Goal: Task Accomplishment & Management: Complete application form

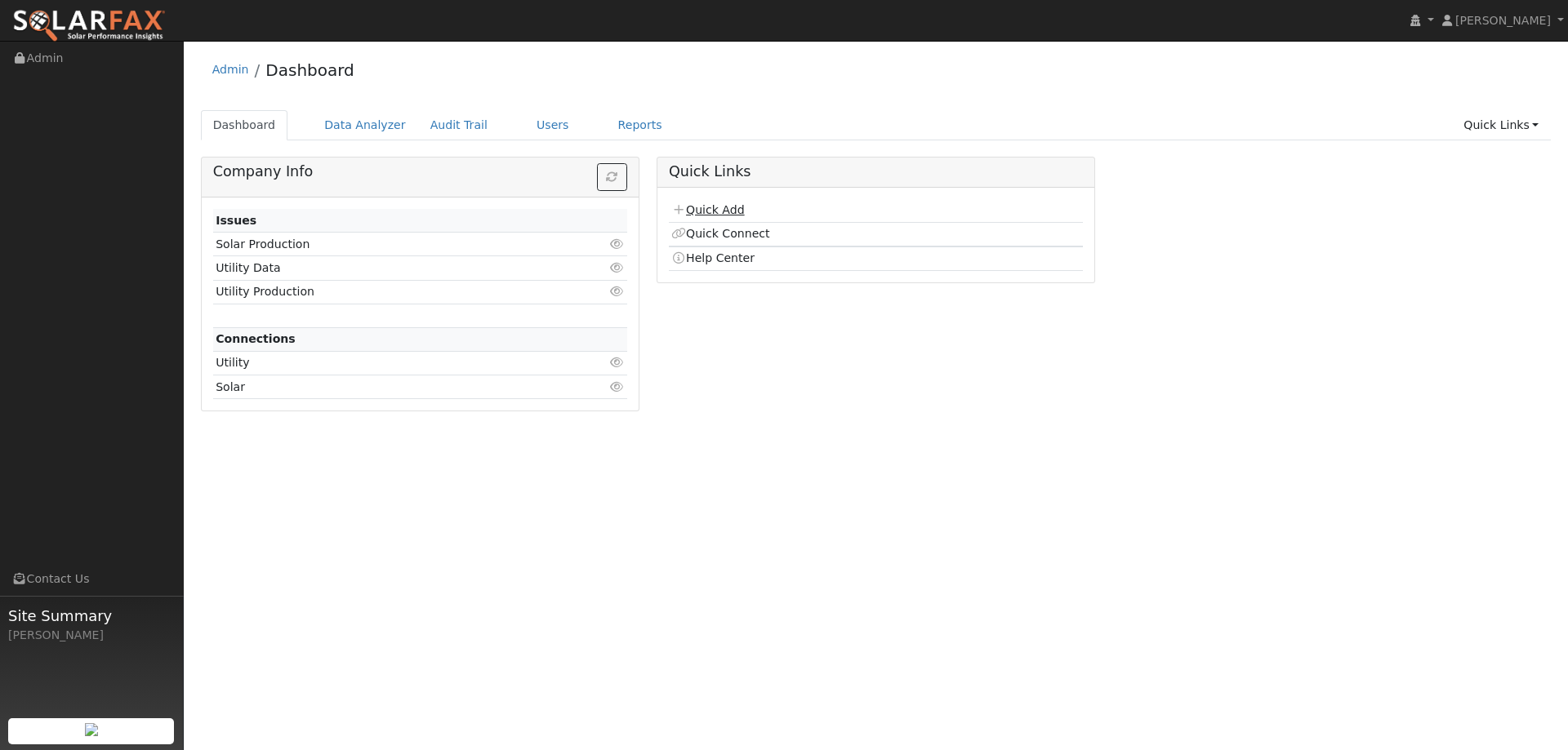
click at [733, 211] on link "Quick Add" at bounding box center [708, 210] width 73 height 13
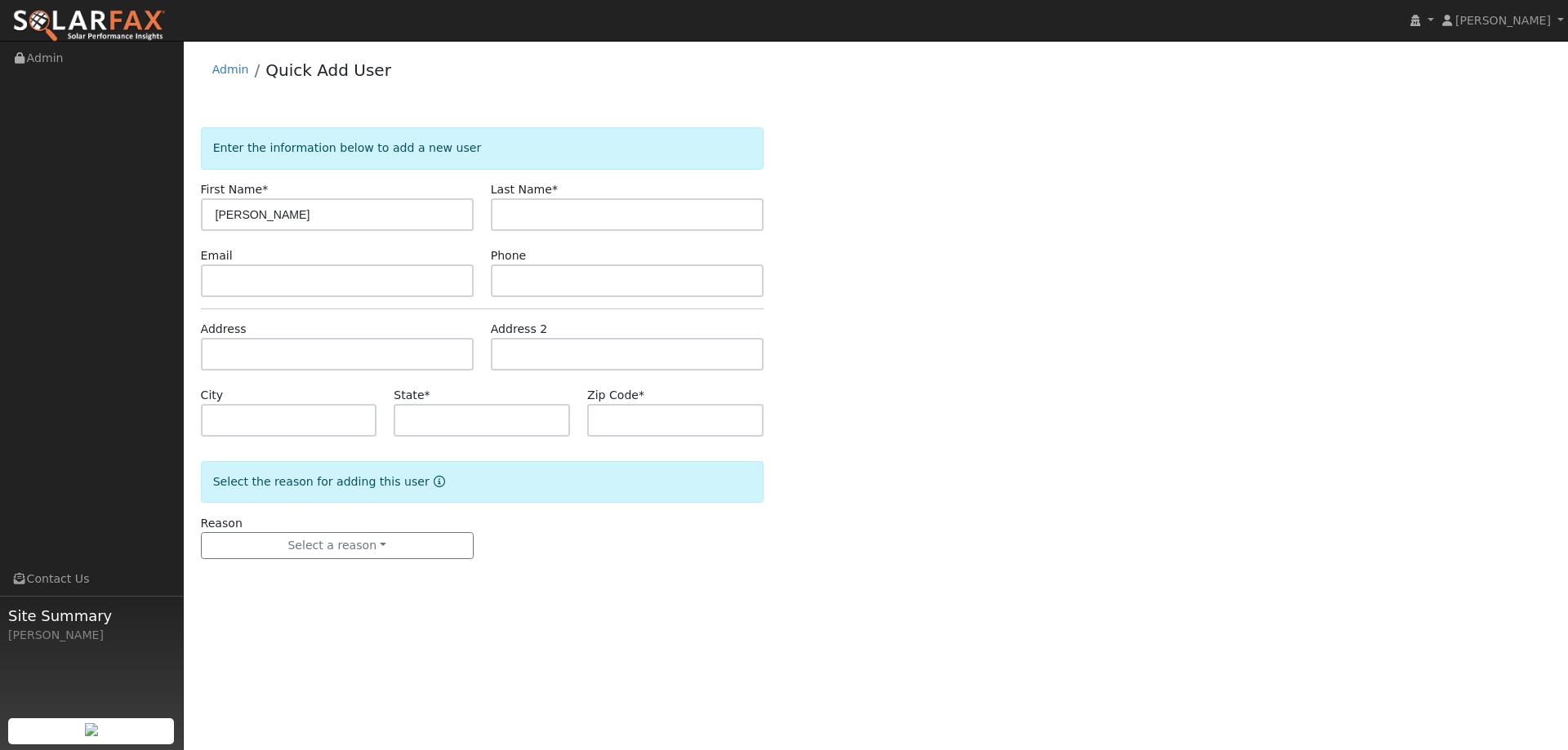
type input "Loreen"
type input "Ansell"
paste input "TheAnsells@aol.com"
type input "TheAnsells@aol.com"
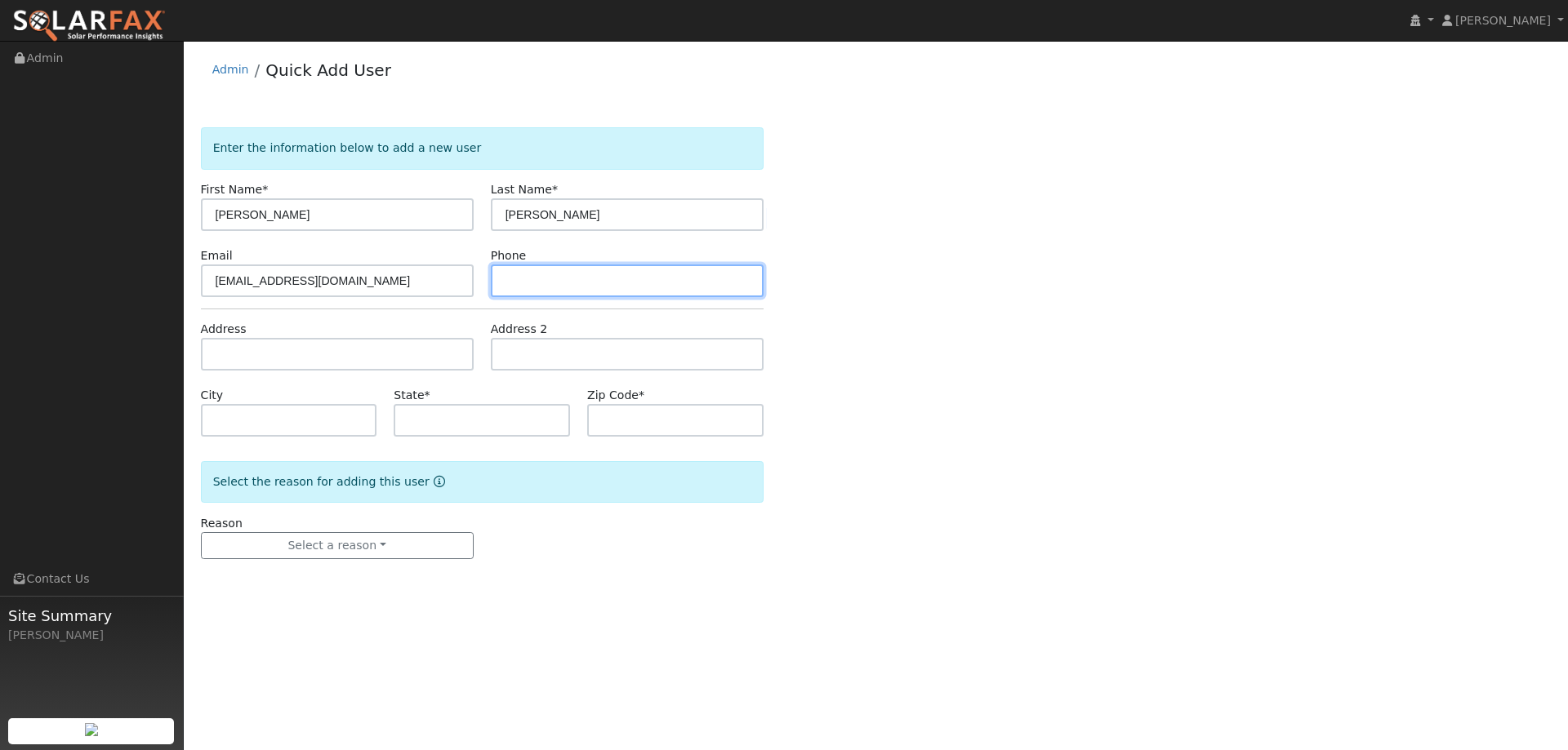
click at [546, 278] on input "text" at bounding box center [627, 280] width 273 height 32
paste input "(707) 290-8259"
type input "(707) 290-8259"
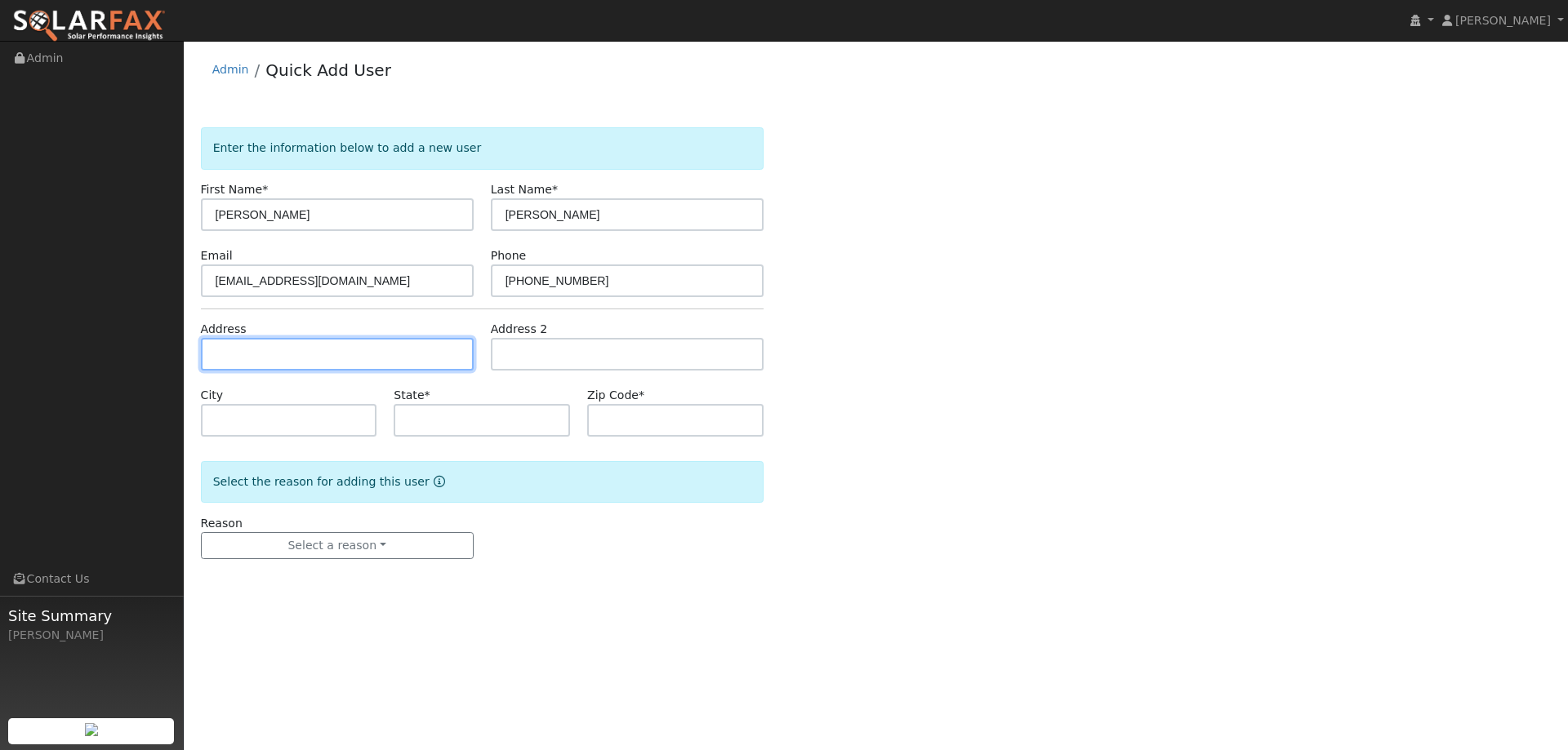
click at [362, 347] on input "text" at bounding box center [337, 354] width 273 height 32
paste input "966 Laurel Creek Way"
type input "966 Laurel Creek Way"
type input "Fairfield"
type input "CA"
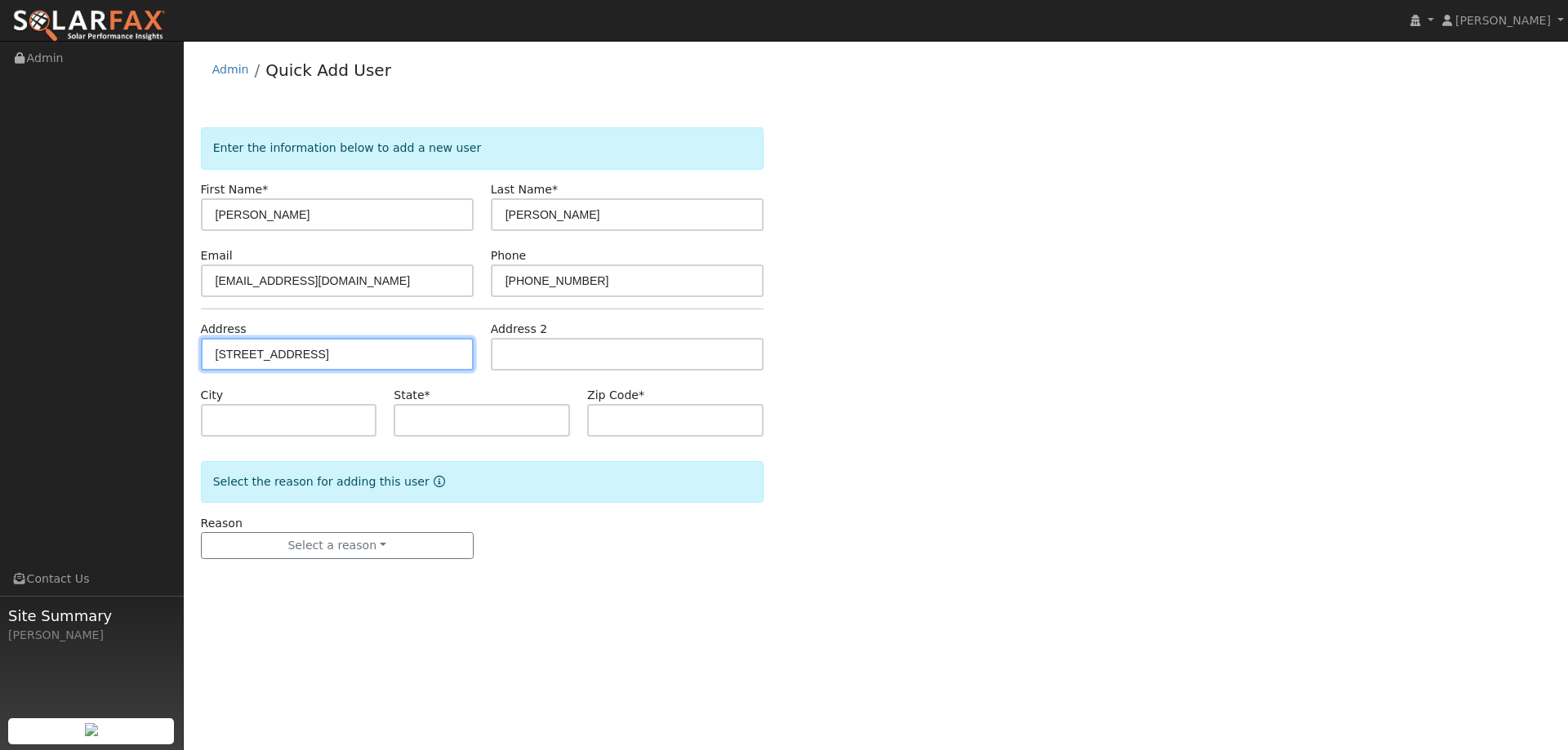
type input "94533"
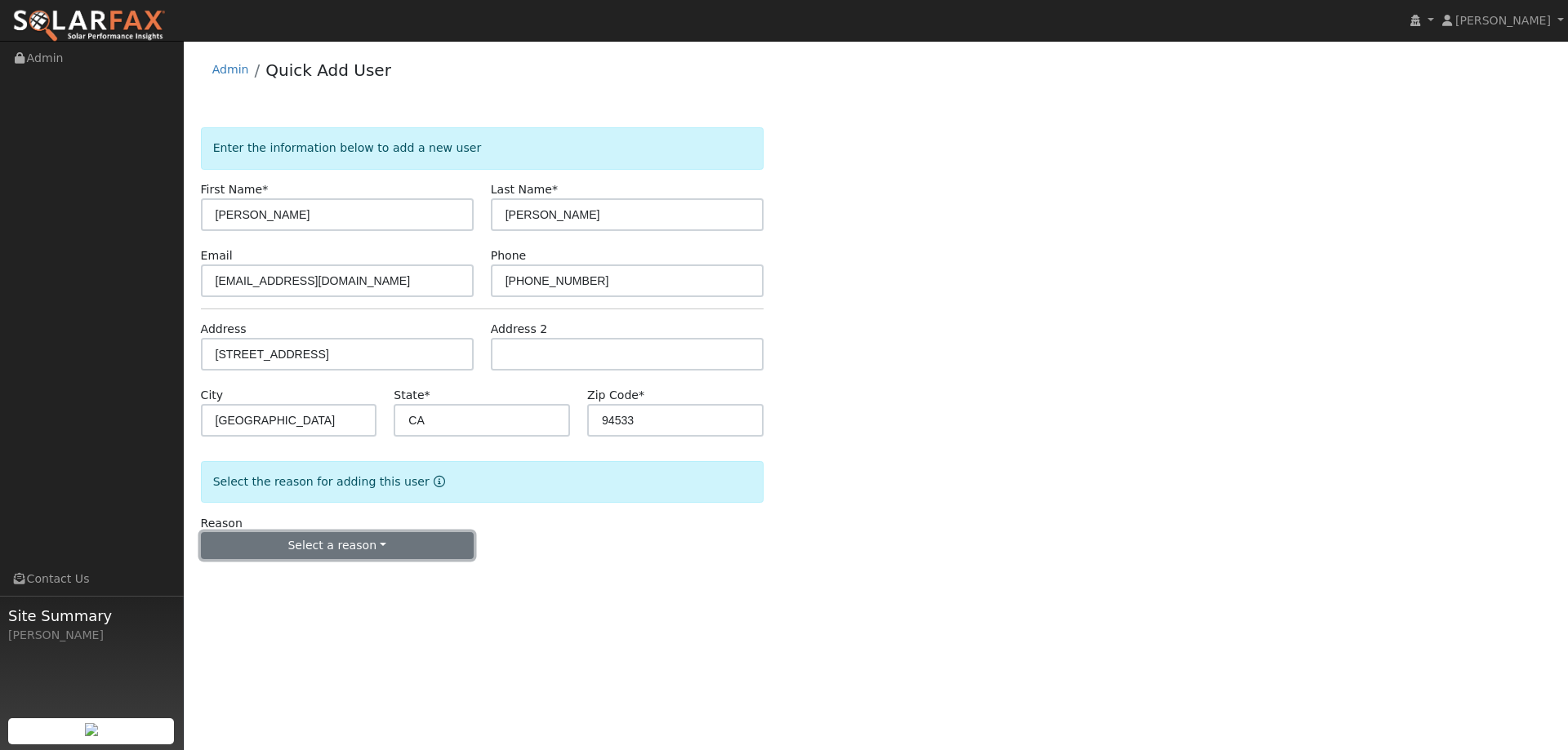
click at [317, 540] on button "Select a reason" at bounding box center [337, 545] width 273 height 27
click at [309, 572] on link "New lead" at bounding box center [292, 579] width 181 height 23
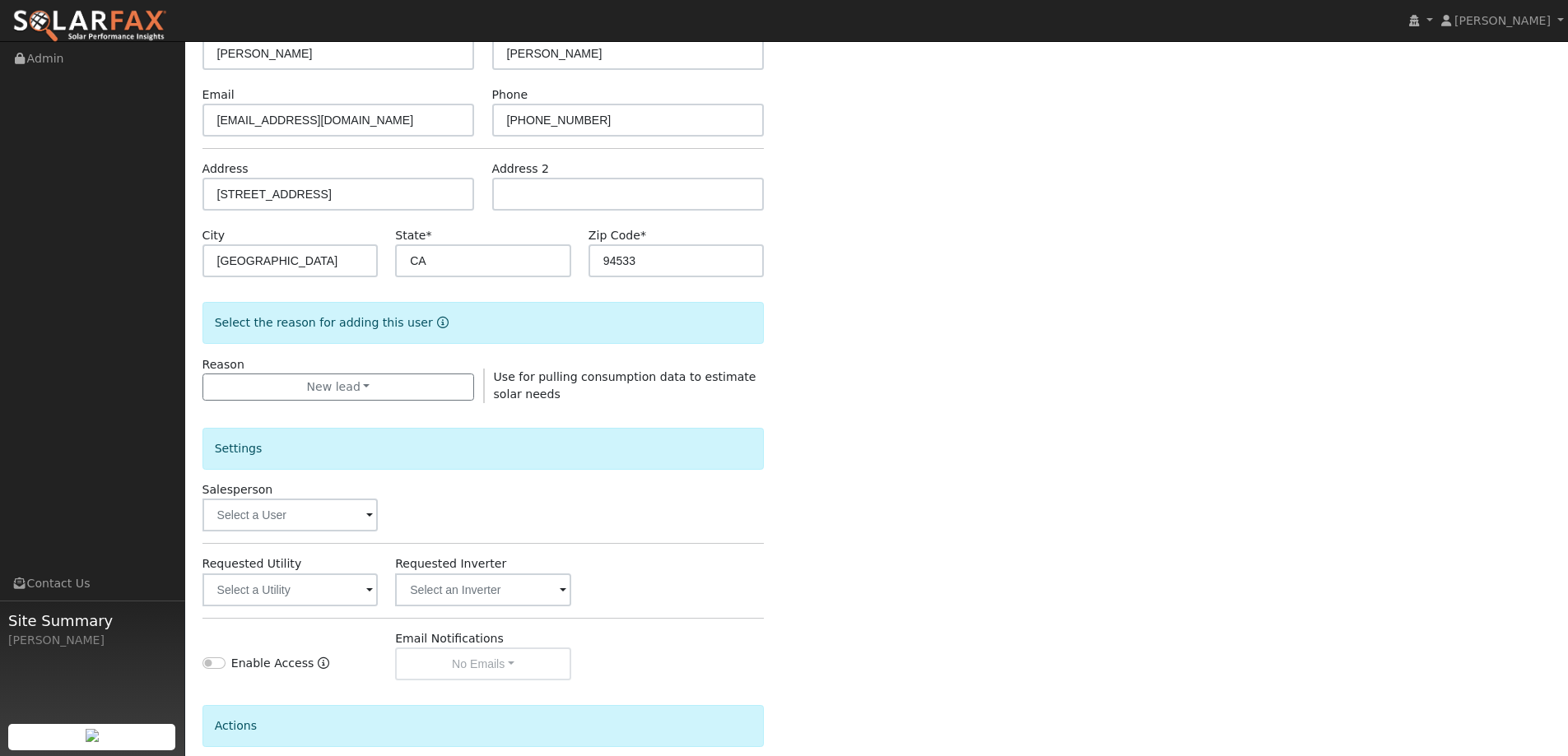
scroll to position [165, 0]
click at [331, 510] on input "text" at bounding box center [290, 513] width 176 height 33
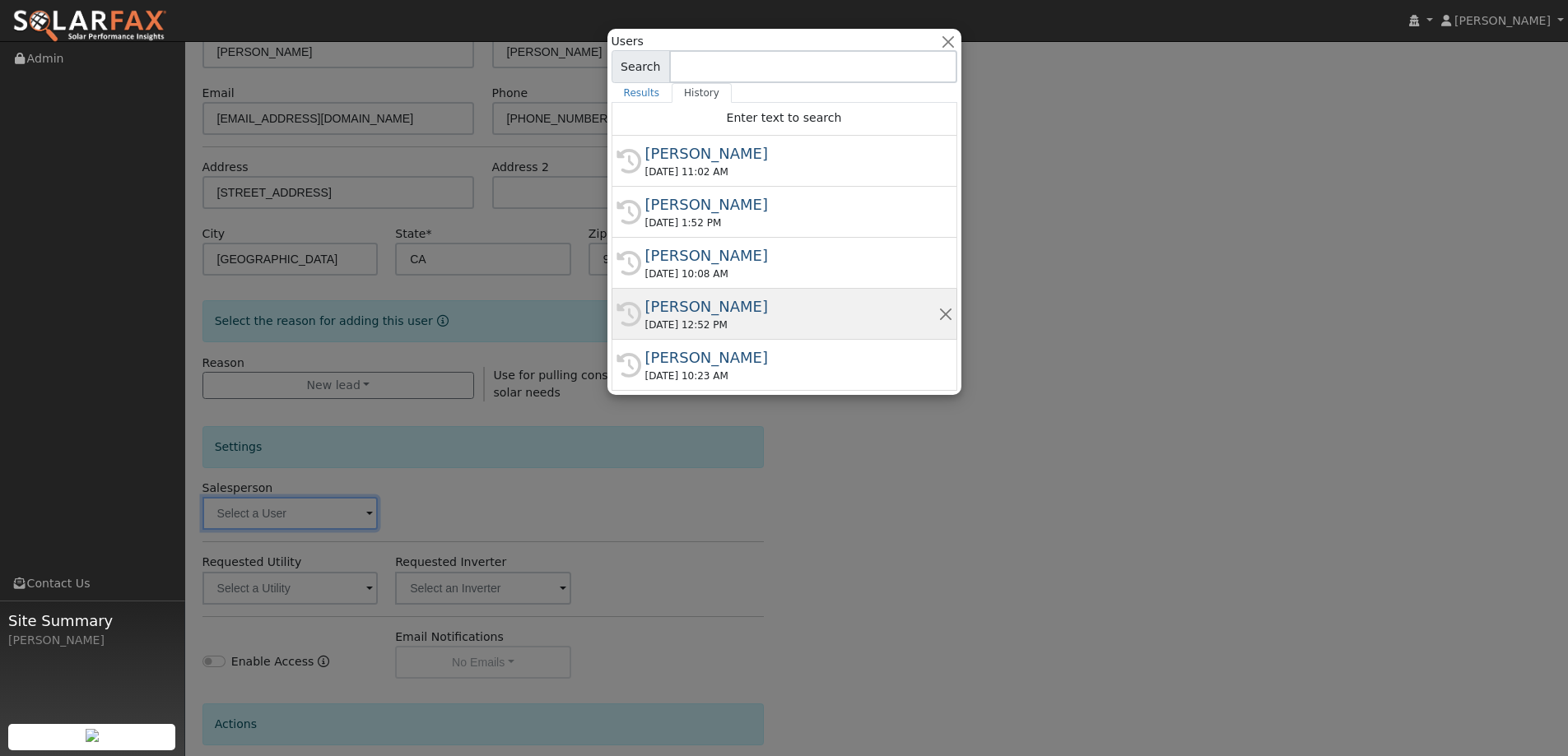
click at [669, 297] on div "Kelsey Commerford" at bounding box center [792, 307] width 293 height 23
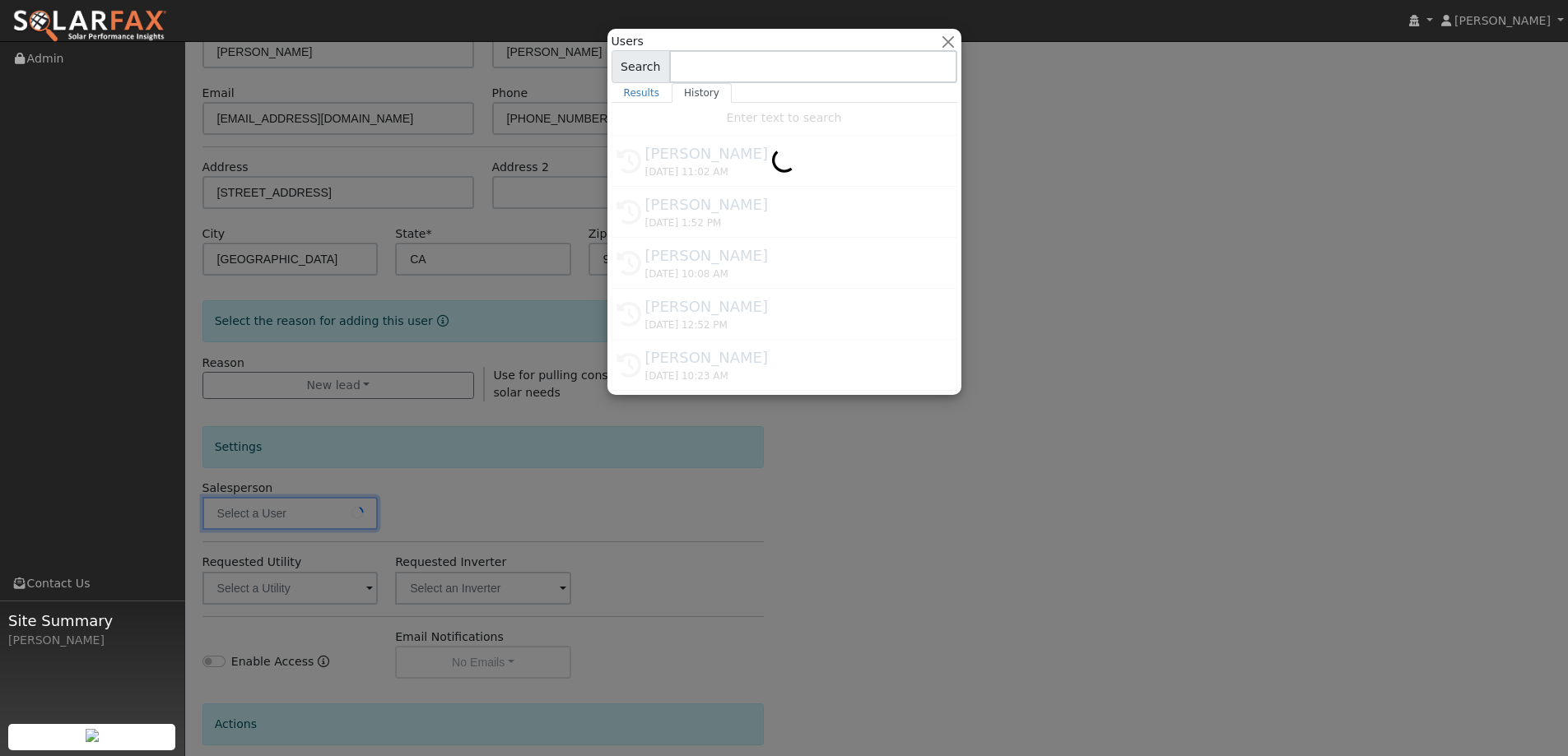
type input "Kelsey Commerford"
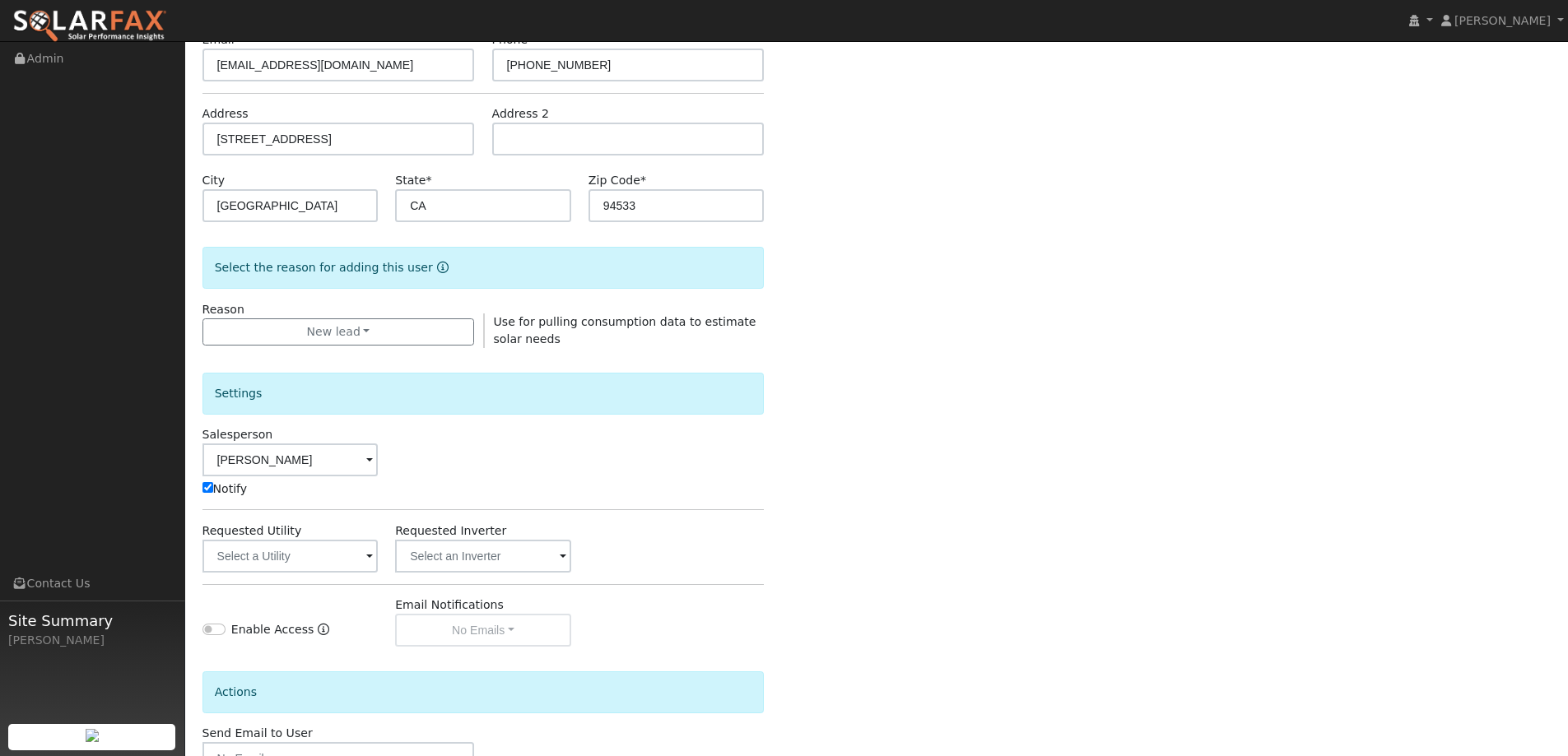
scroll to position [246, 0]
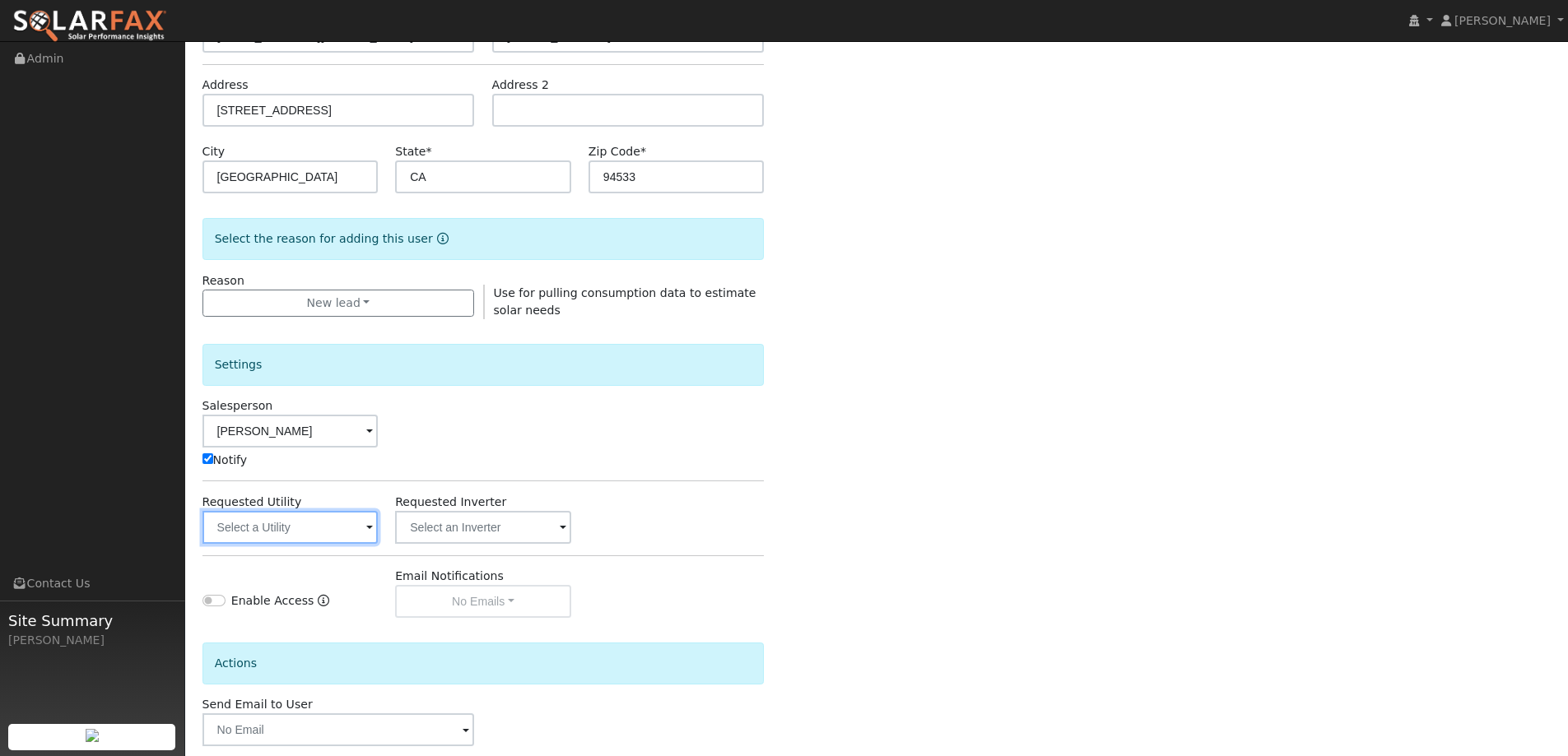
click at [365, 527] on input "text" at bounding box center [290, 527] width 176 height 33
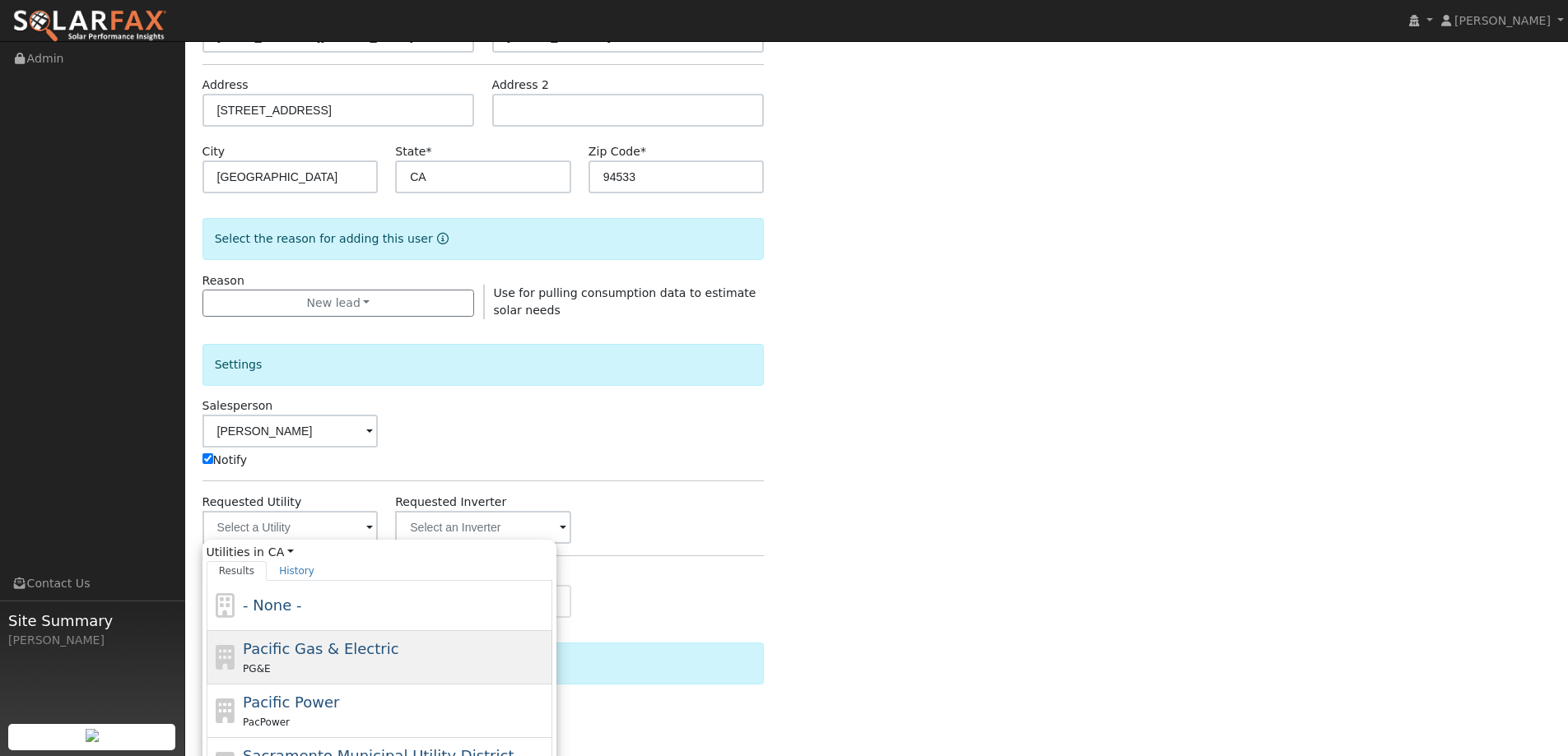
click at [354, 684] on div "Pacific Gas & Electric PG&E" at bounding box center [379, 711] width 346 height 53
type input "Pacific Gas & Electric"
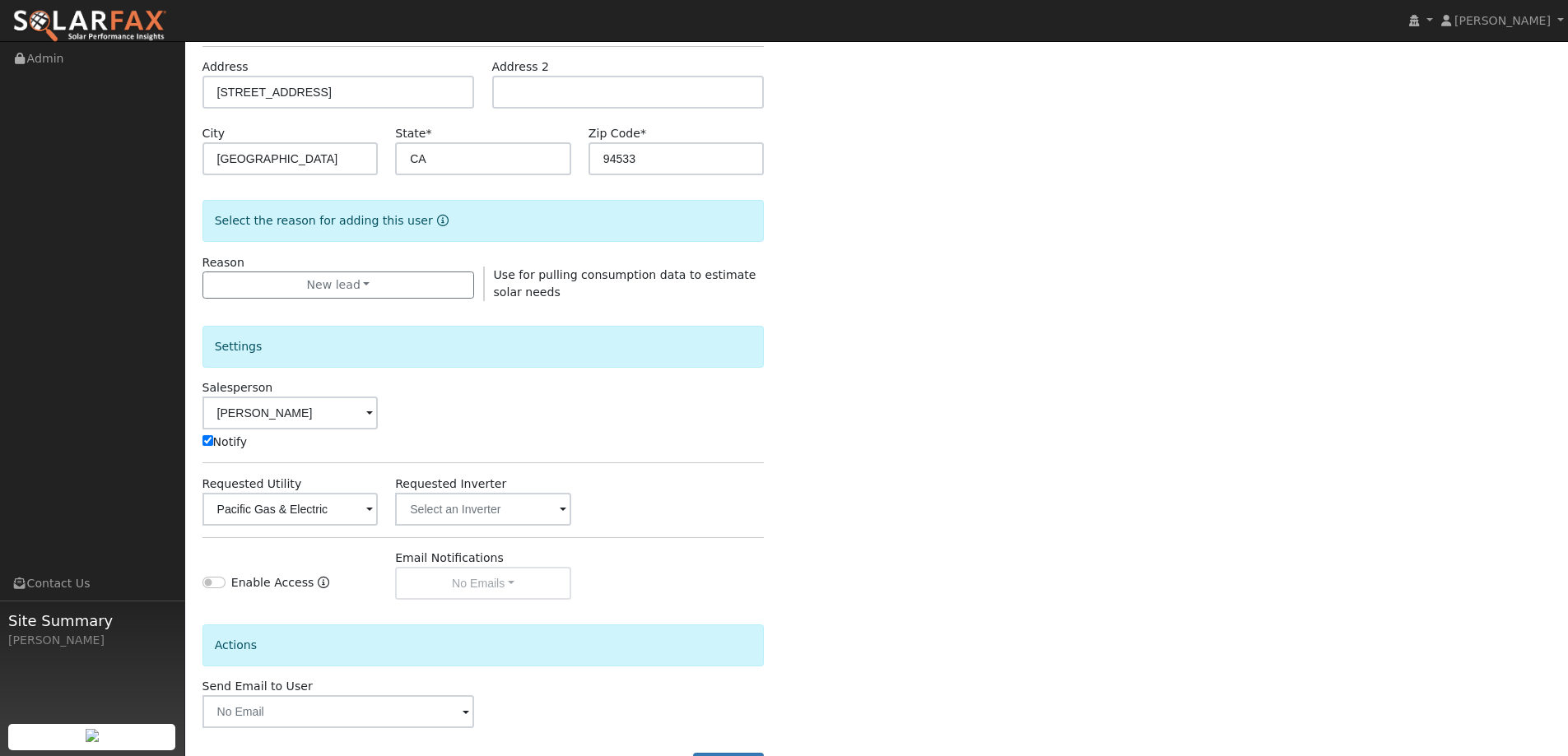
scroll to position [331, 0]
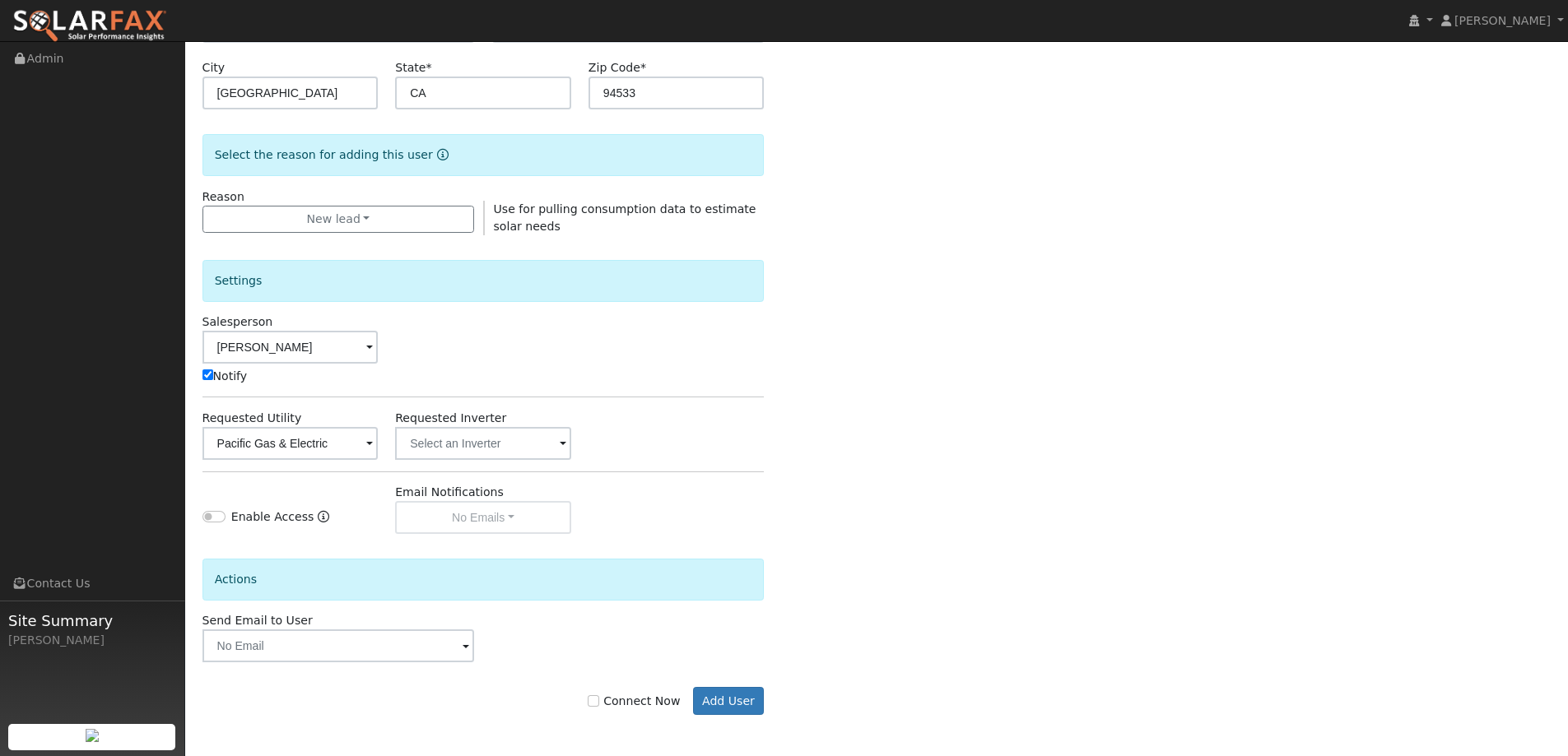
click at [613, 704] on label "Connect Now" at bounding box center [634, 701] width 92 height 18
click at [599, 704] on input "Connect Now" at bounding box center [593, 701] width 12 height 12
checkbox input "true"
click at [720, 706] on button "Add User" at bounding box center [729, 700] width 72 height 28
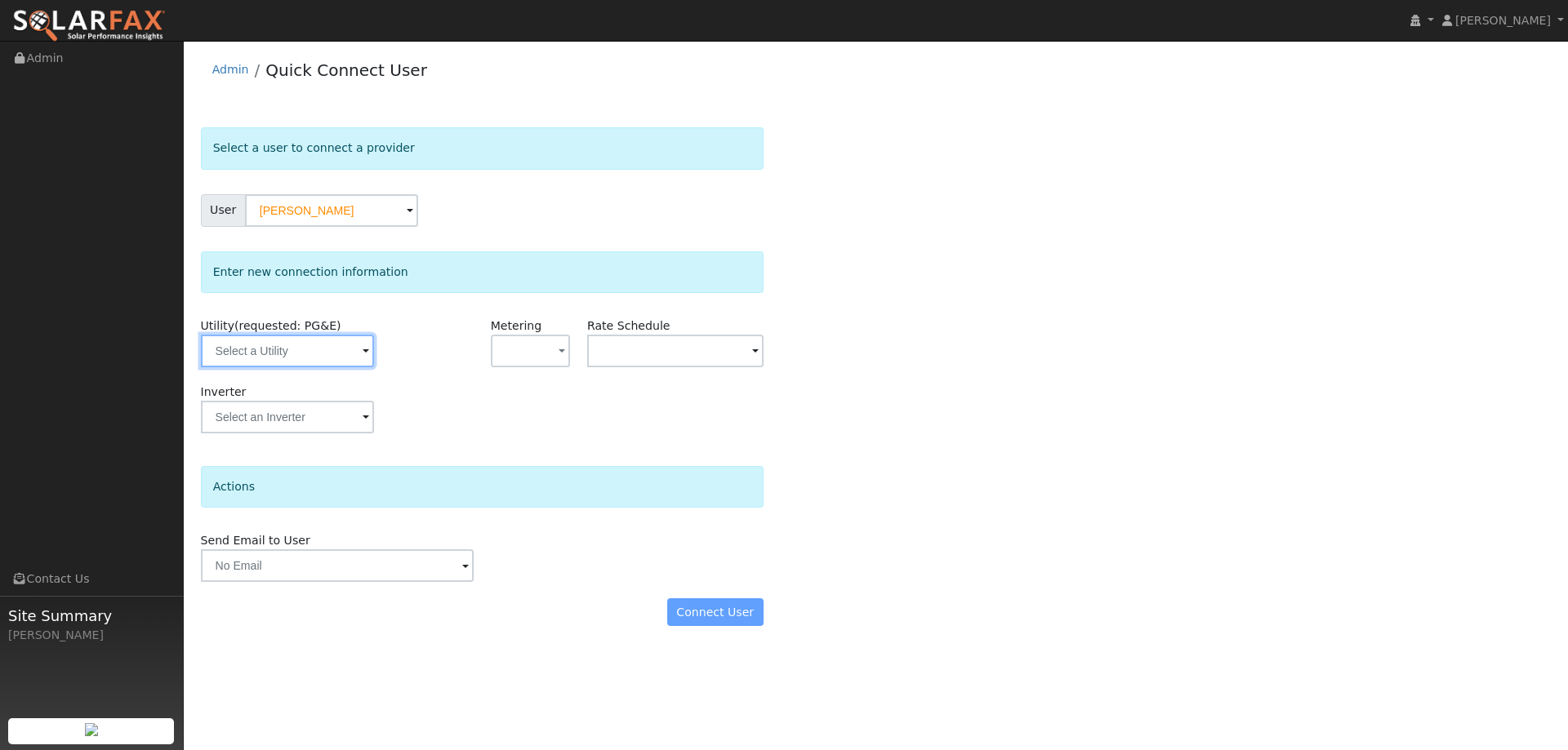
click at [277, 363] on input "text" at bounding box center [287, 351] width 173 height 32
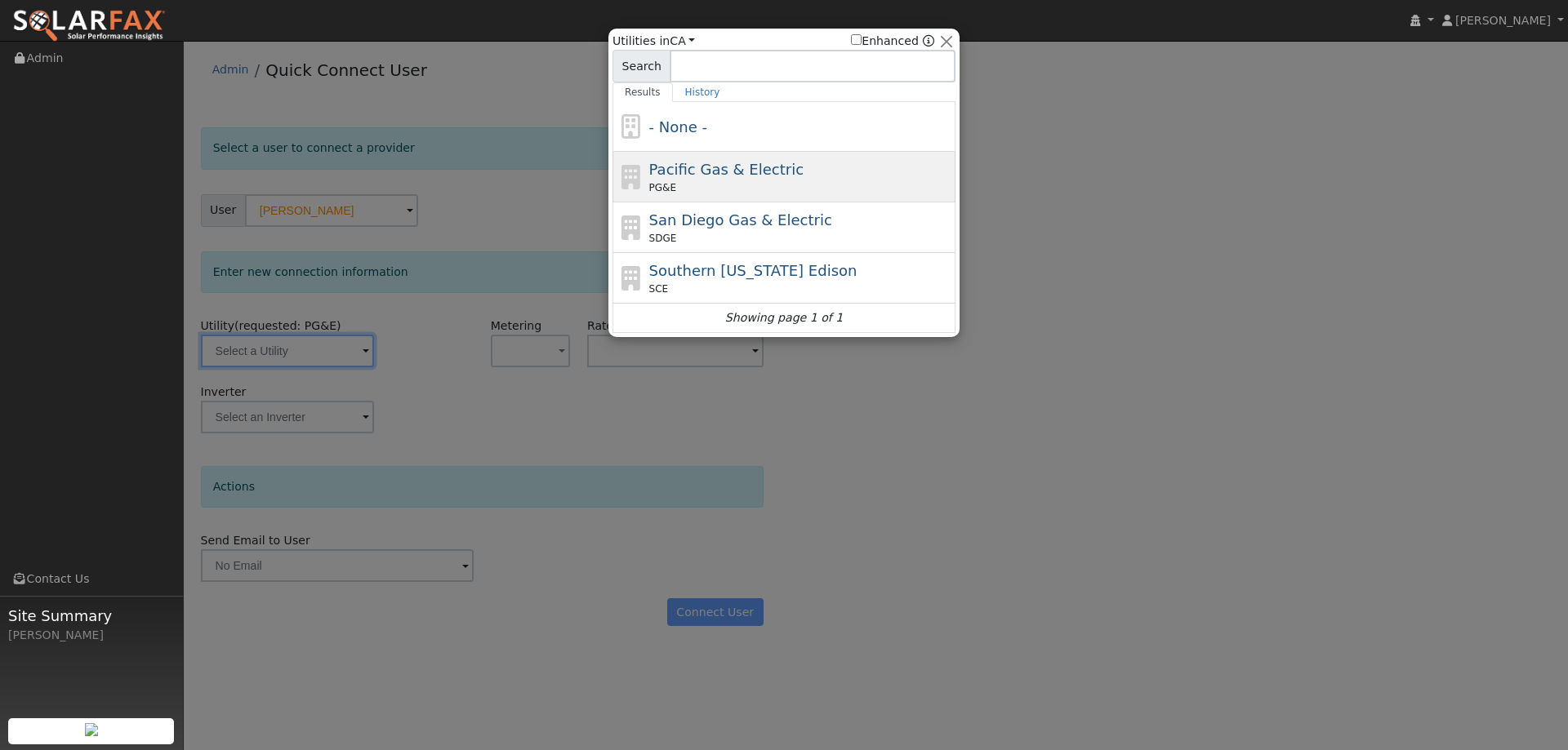
click at [690, 189] on div "PG&E" at bounding box center [800, 188] width 303 height 15
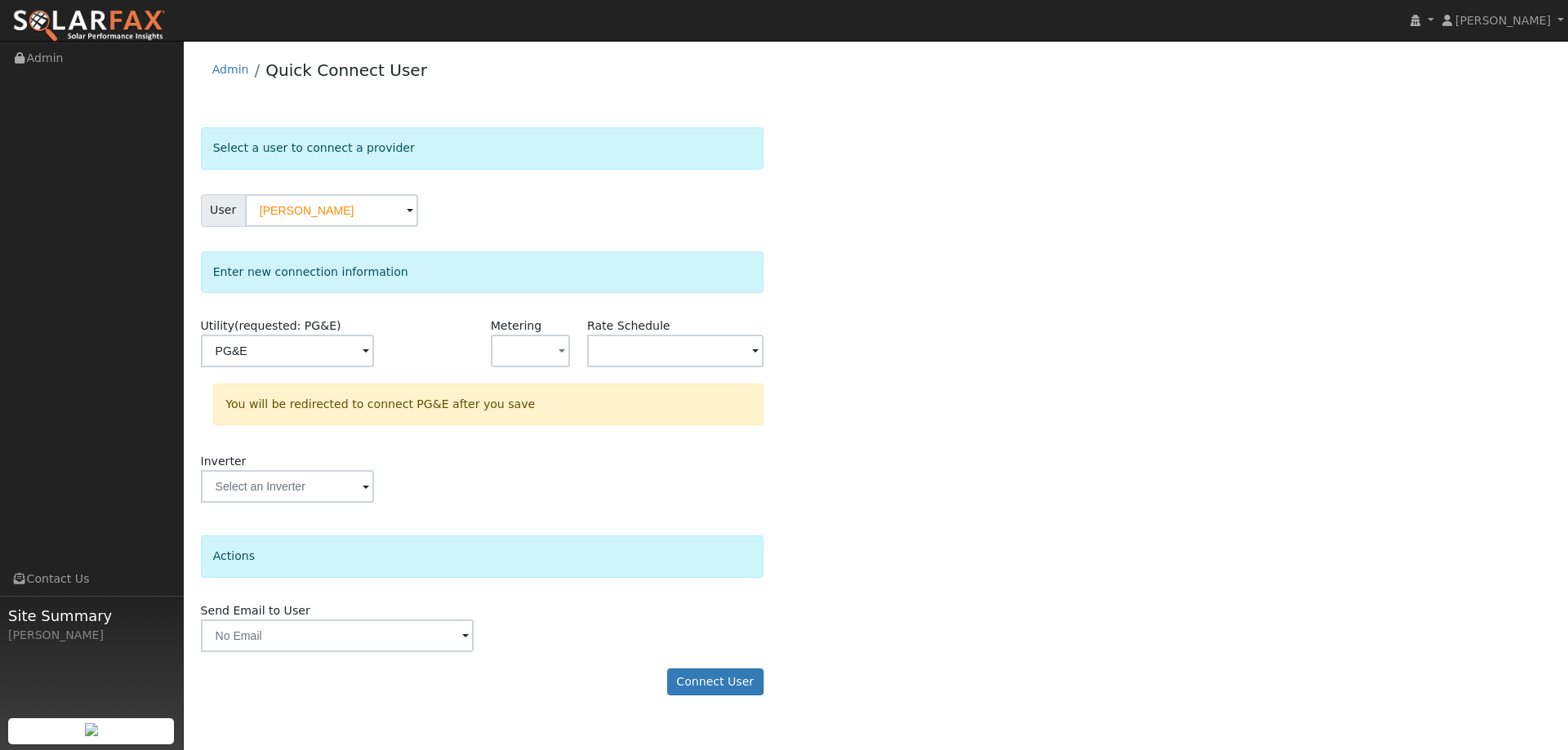
type input "PG&E"
click at [709, 679] on button "Connect User" at bounding box center [716, 682] width 96 height 27
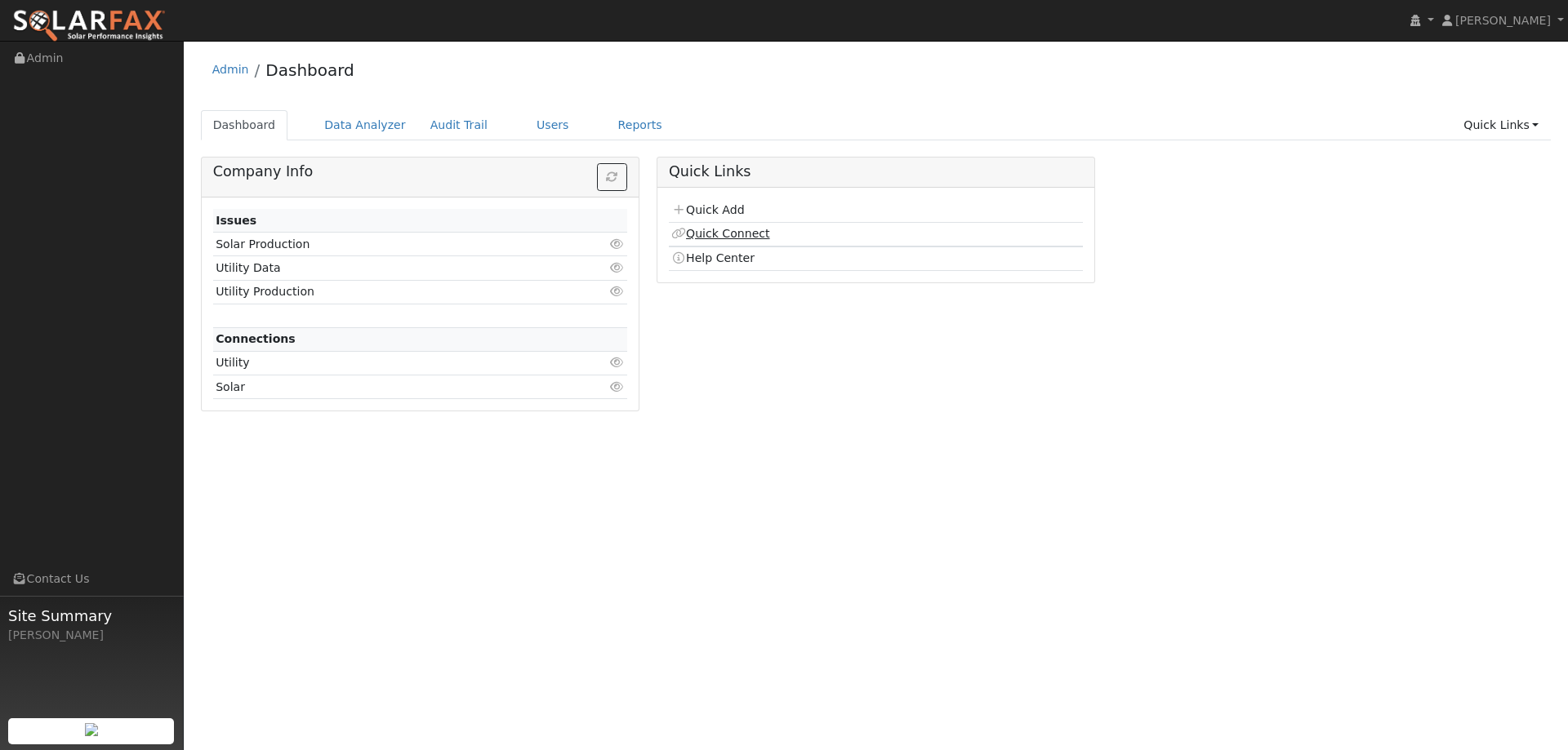
click at [714, 227] on link "Quick Connect" at bounding box center [721, 234] width 98 height 13
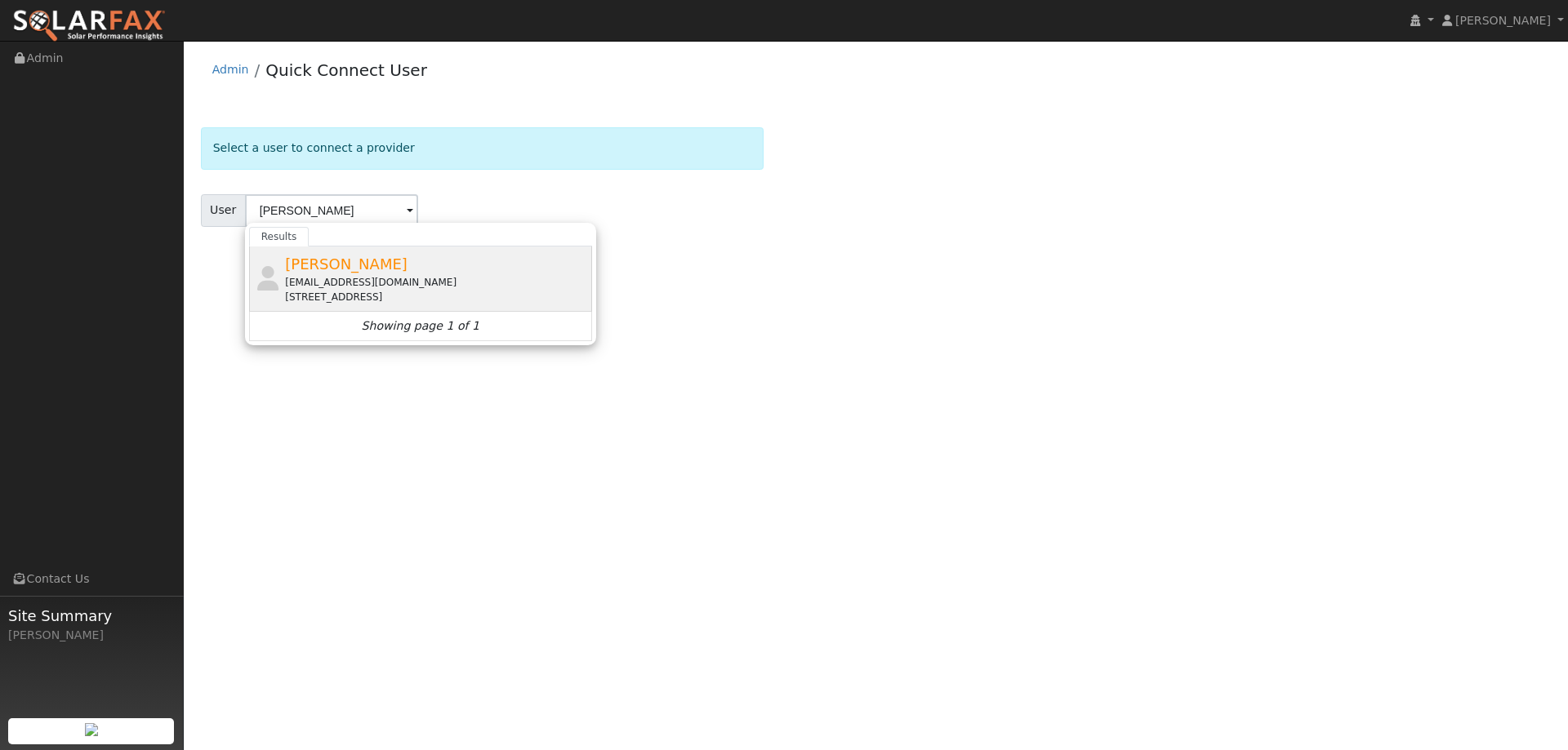
click at [325, 282] on div "[EMAIL_ADDRESS][DOMAIN_NAME]" at bounding box center [436, 283] width 303 height 15
type input "[PERSON_NAME]"
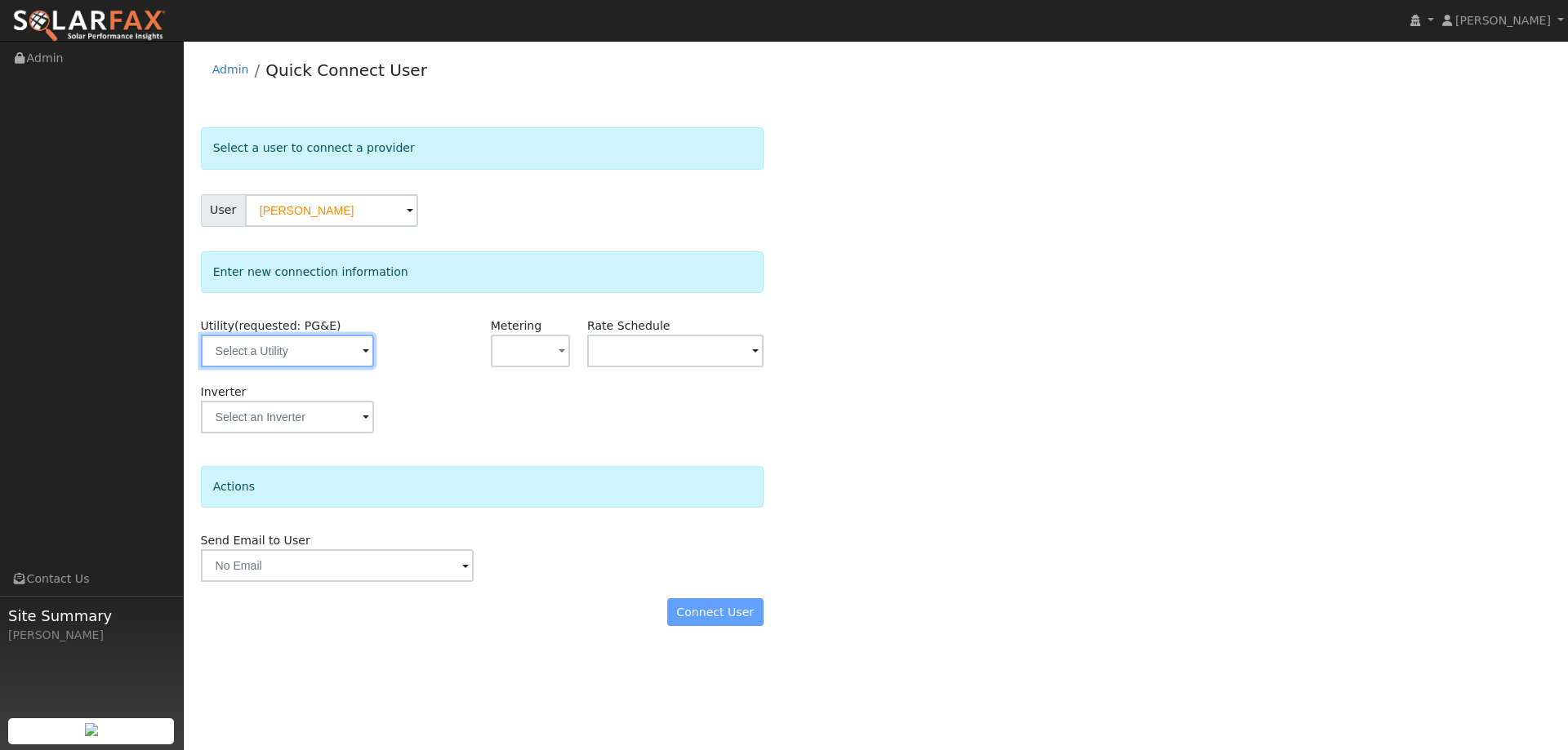
click at [300, 346] on input "text" at bounding box center [287, 351] width 173 height 32
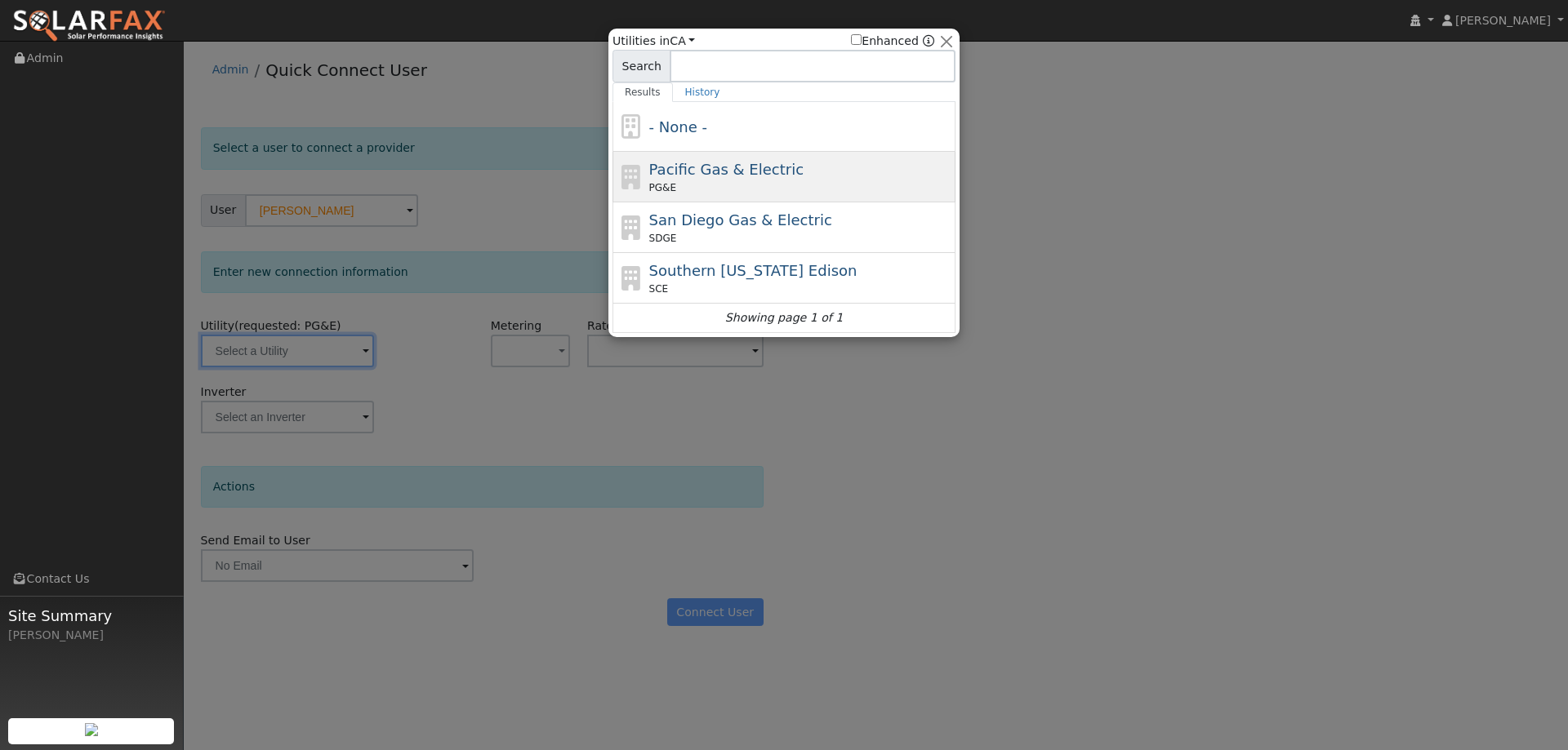
click at [745, 191] on div "PG&E" at bounding box center [800, 188] width 303 height 15
type input "PG&E"
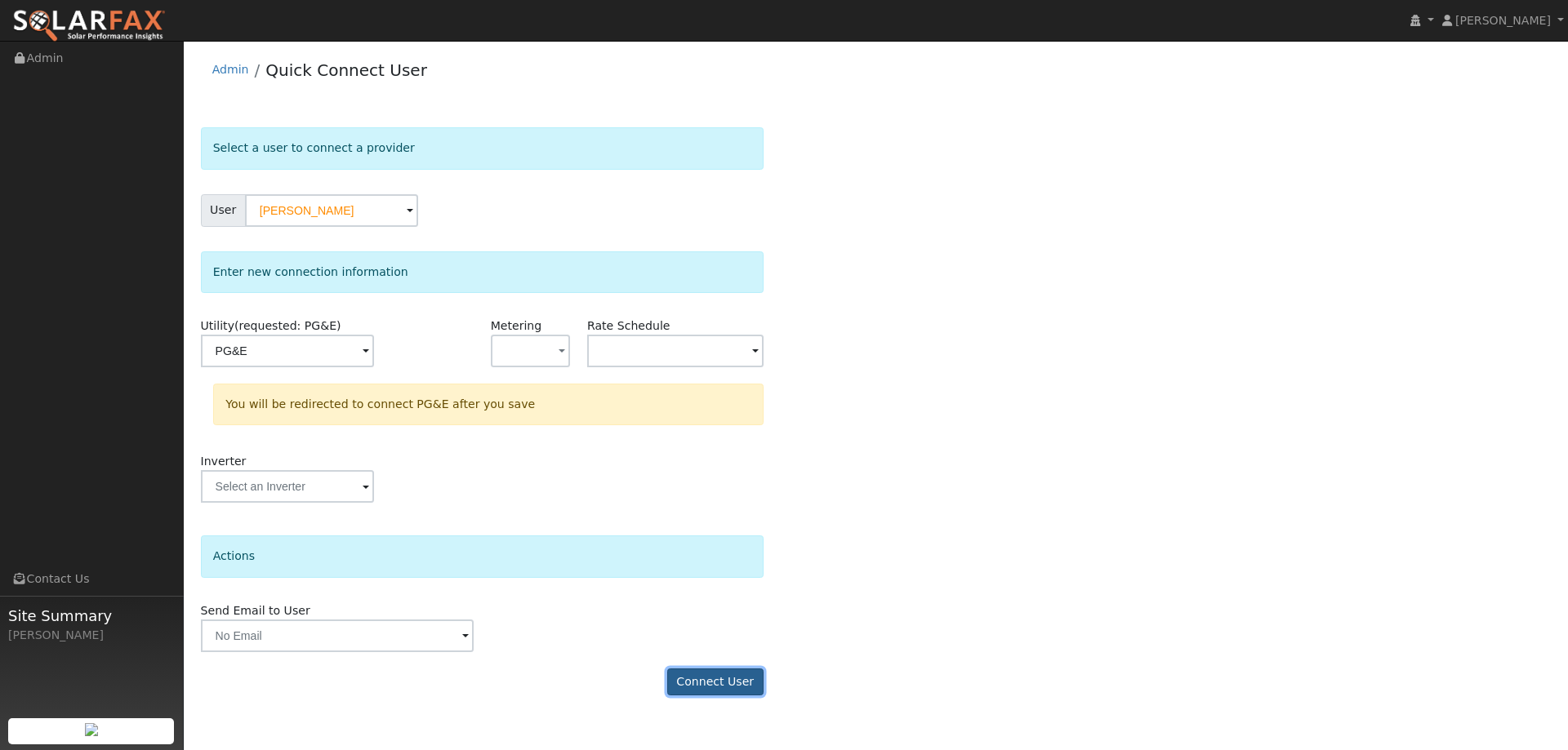
click at [719, 675] on button "Connect User" at bounding box center [716, 682] width 96 height 27
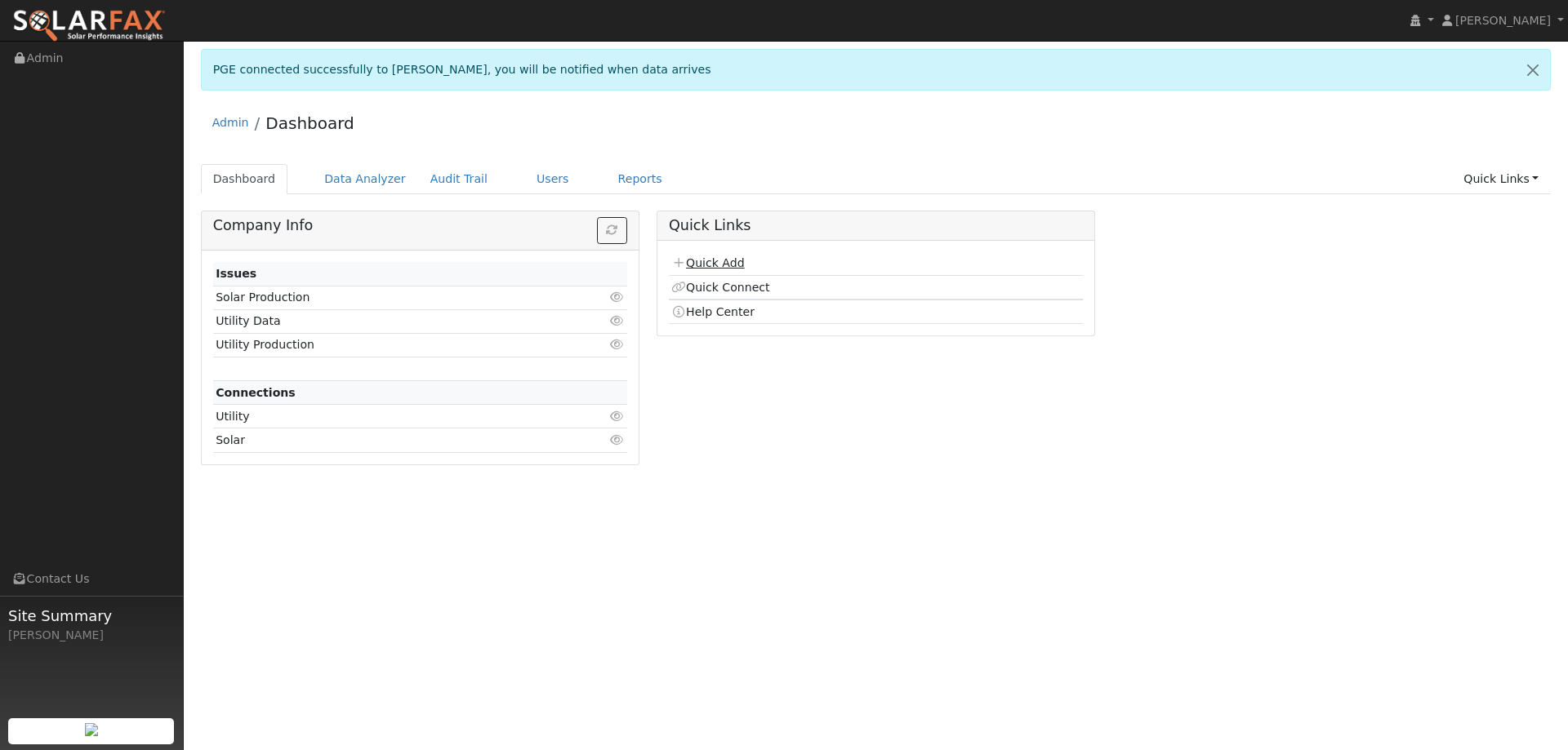
click at [733, 259] on link "Quick Add" at bounding box center [708, 263] width 73 height 13
